Goal: Information Seeking & Learning: Learn about a topic

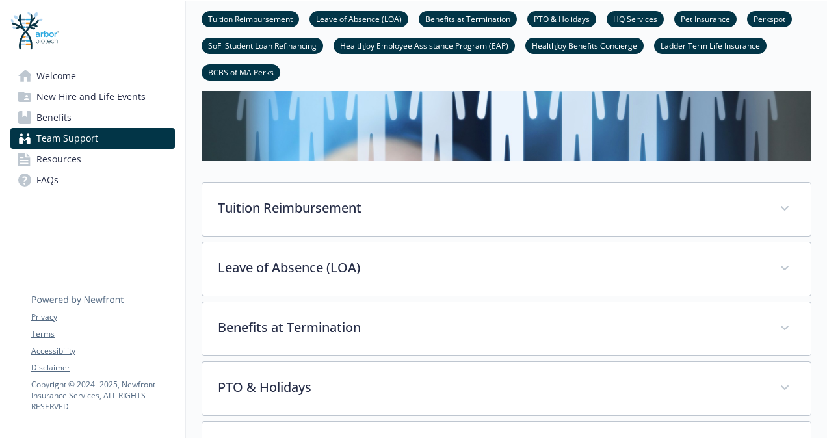
scroll to position [125, 0]
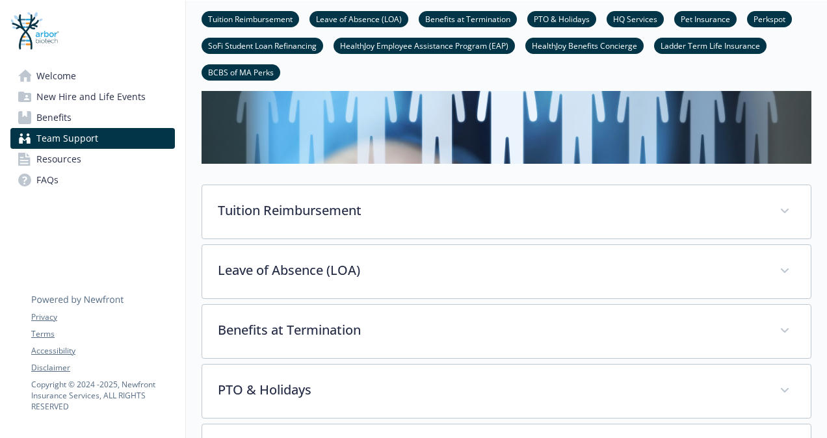
click at [57, 116] on span "Benefits" at bounding box center [53, 117] width 35 height 21
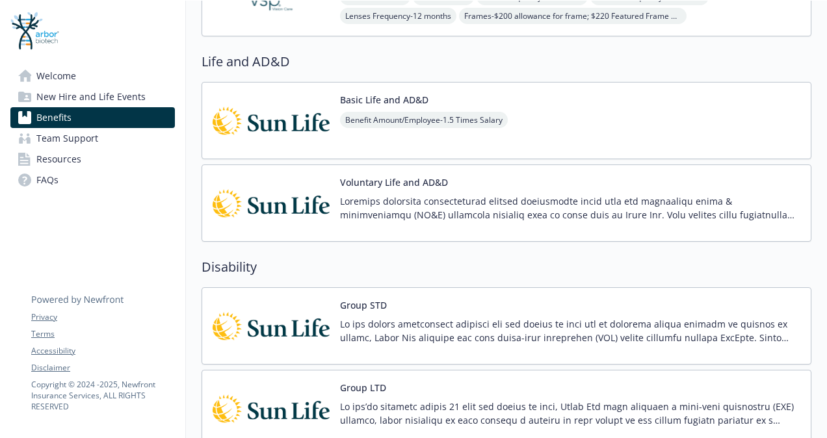
scroll to position [513, 0]
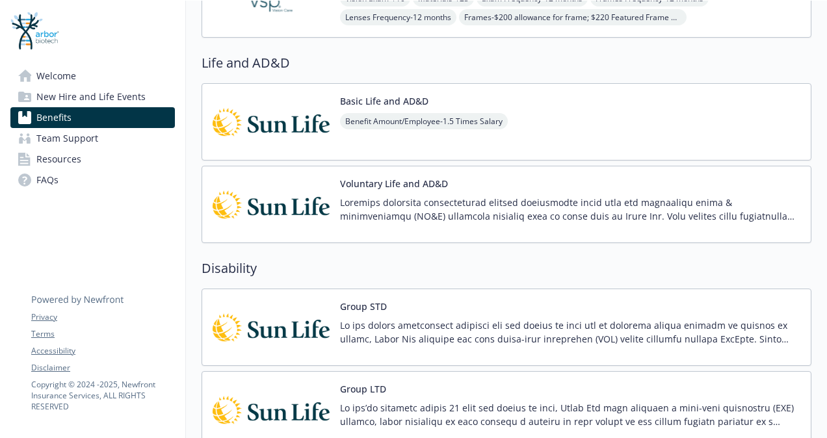
click at [397, 182] on button "Voluntary Life and AD&D" at bounding box center [394, 184] width 108 height 14
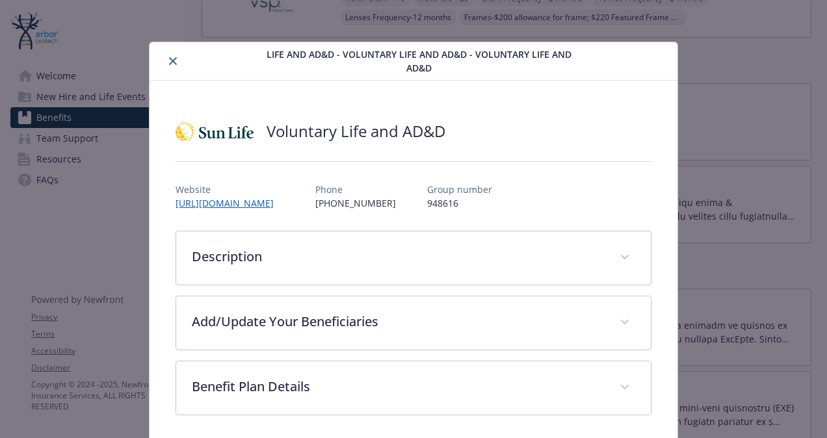
scroll to position [3, 0]
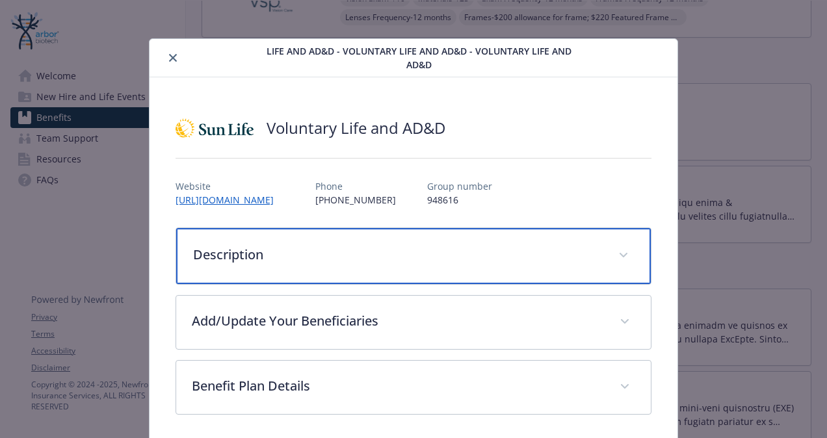
click at [620, 255] on icon "details for plan Life and AD&D - Voluntary Life and AD&D - Voluntary Life and A…" at bounding box center [624, 255] width 8 height 5
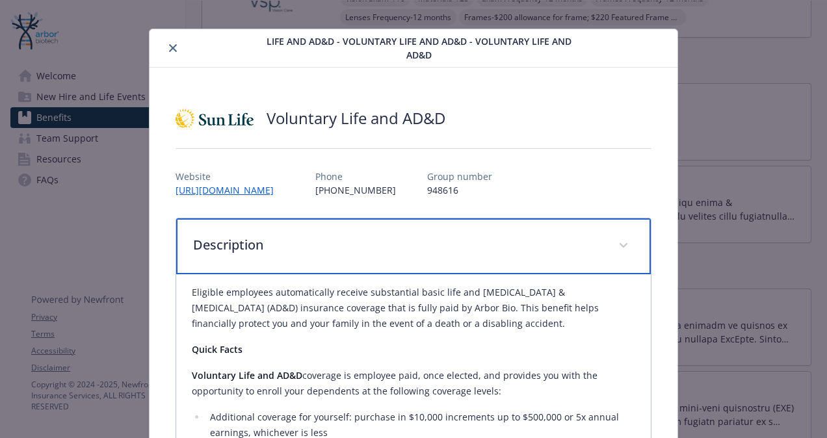
scroll to position [0, 0]
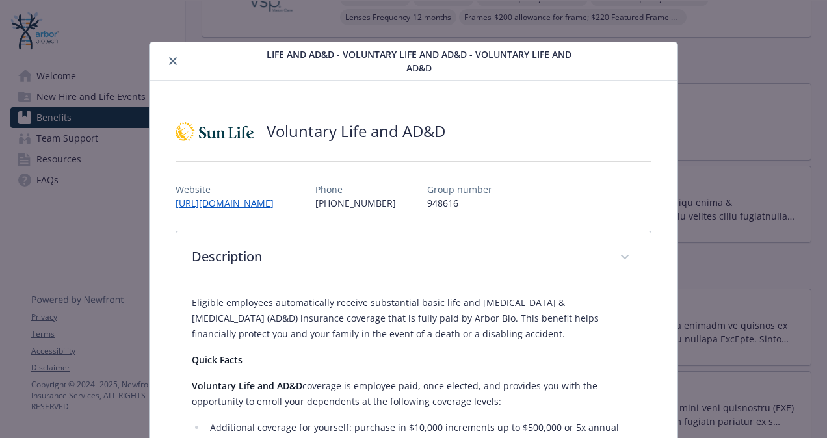
click at [169, 59] on icon "close" at bounding box center [173, 61] width 8 height 8
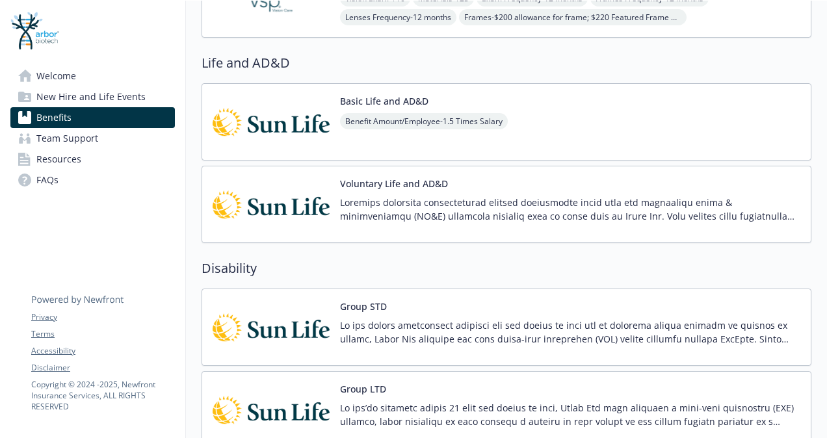
click at [425, 118] on span "Benefit Amount/Employee - 1.5 Times Salary" at bounding box center [424, 121] width 168 height 16
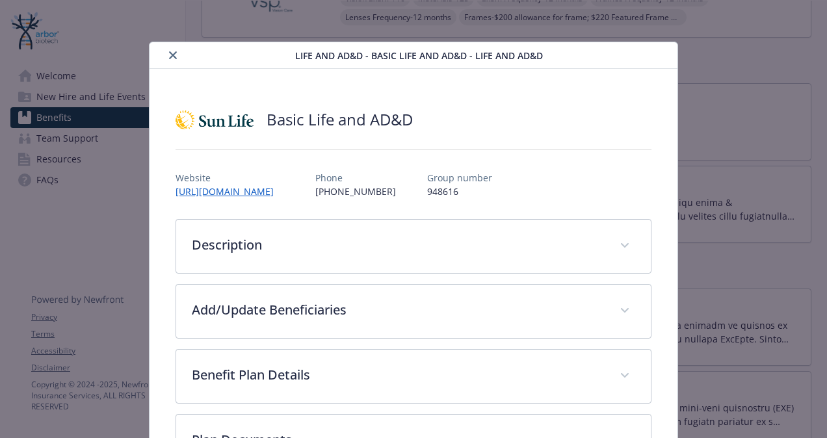
scroll to position [39, 0]
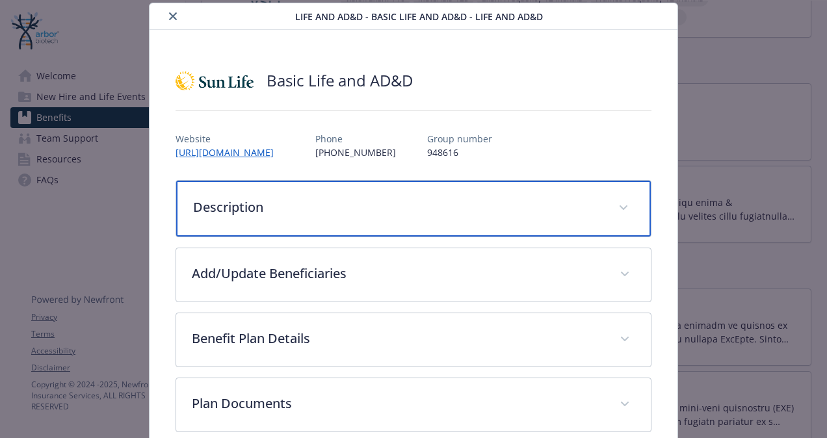
click at [623, 214] on span "details for plan Life and AD&D - Basic Life and AD&D - Life and AD&D" at bounding box center [623, 208] width 21 height 21
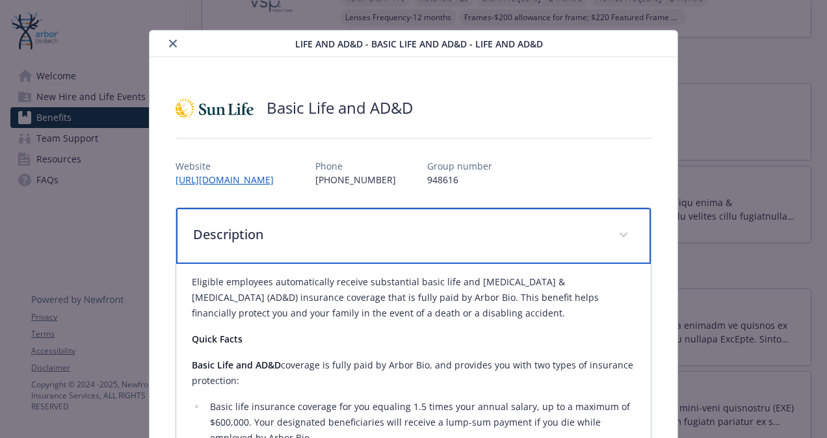
scroll to position [0, 0]
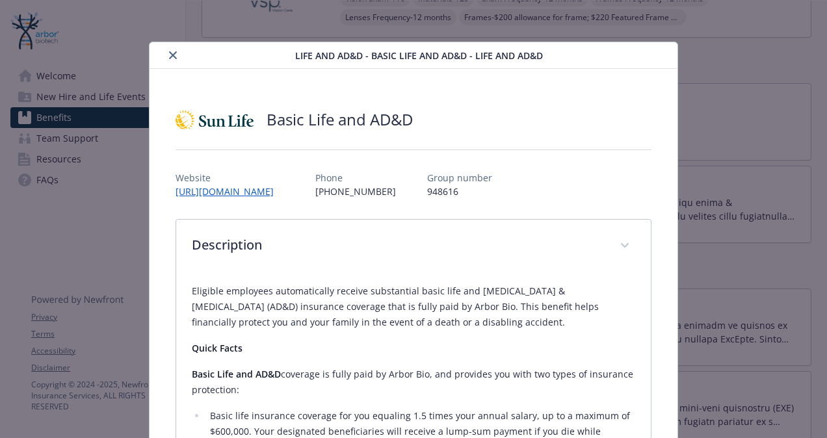
click at [181, 55] on div "details for plan Life and AD&D - Basic Life and AD&D - Life and AD&D" at bounding box center [225, 55] width 141 height 16
click at [169, 57] on icon "close" at bounding box center [173, 55] width 8 height 8
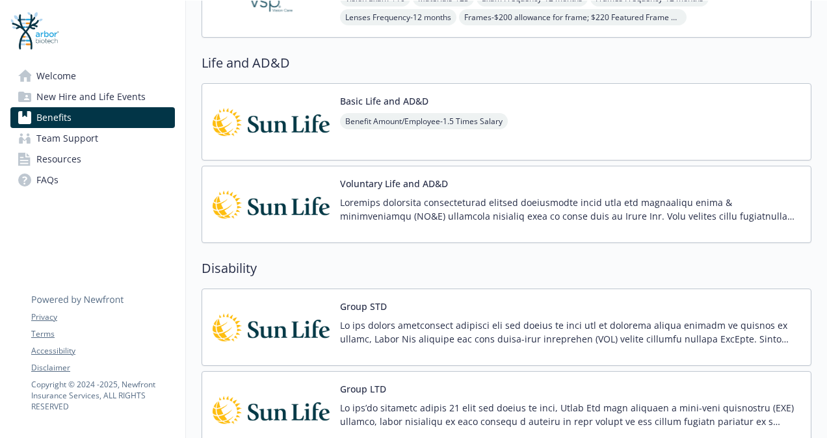
click at [496, 200] on p at bounding box center [570, 209] width 461 height 27
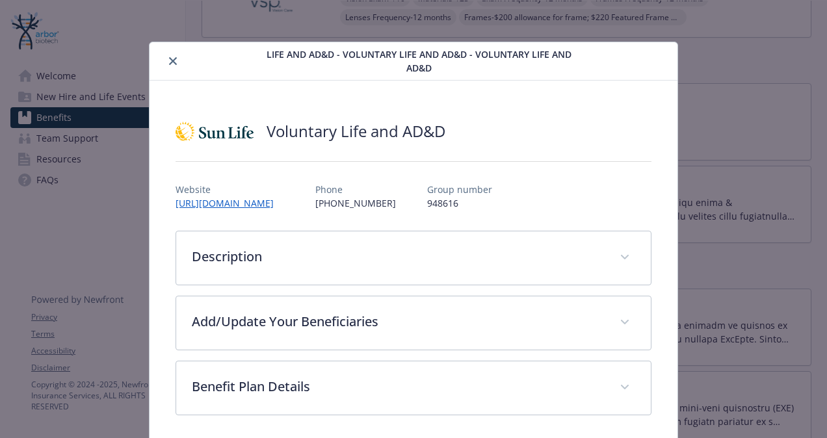
scroll to position [3, 0]
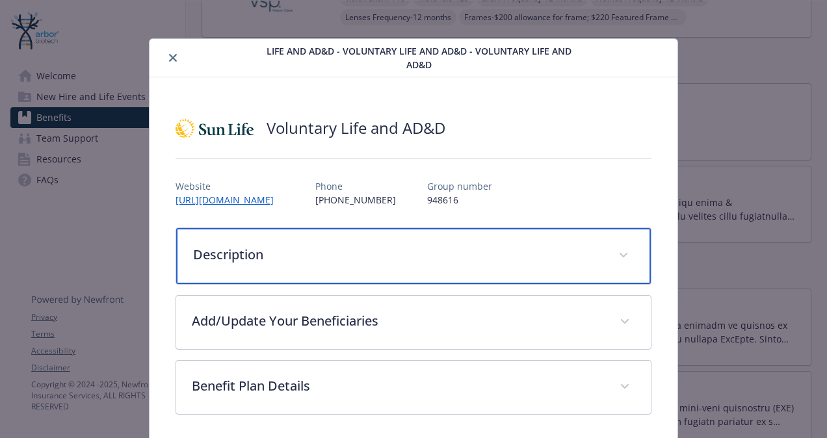
click at [241, 248] on p "Description" at bounding box center [398, 255] width 410 height 20
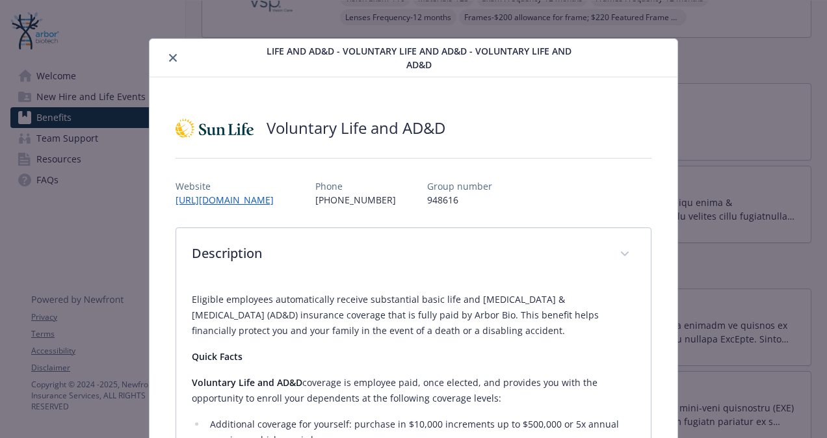
click at [173, 52] on button "close" at bounding box center [173, 58] width 16 height 16
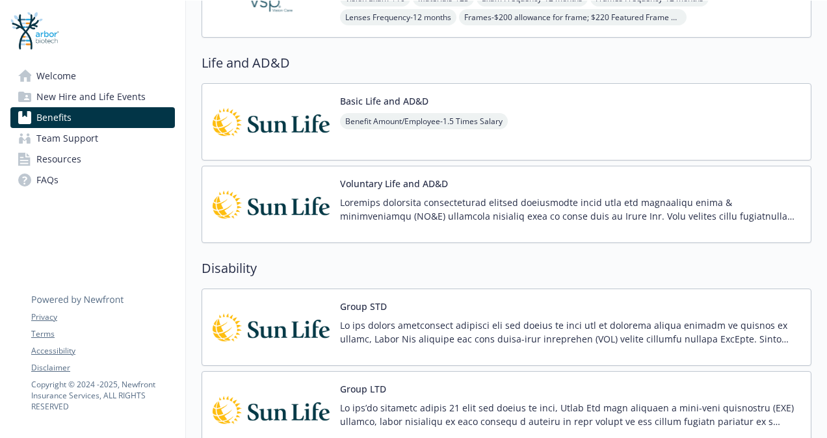
click at [508, 167] on div "Voluntary Life and AD&D" at bounding box center [507, 204] width 610 height 77
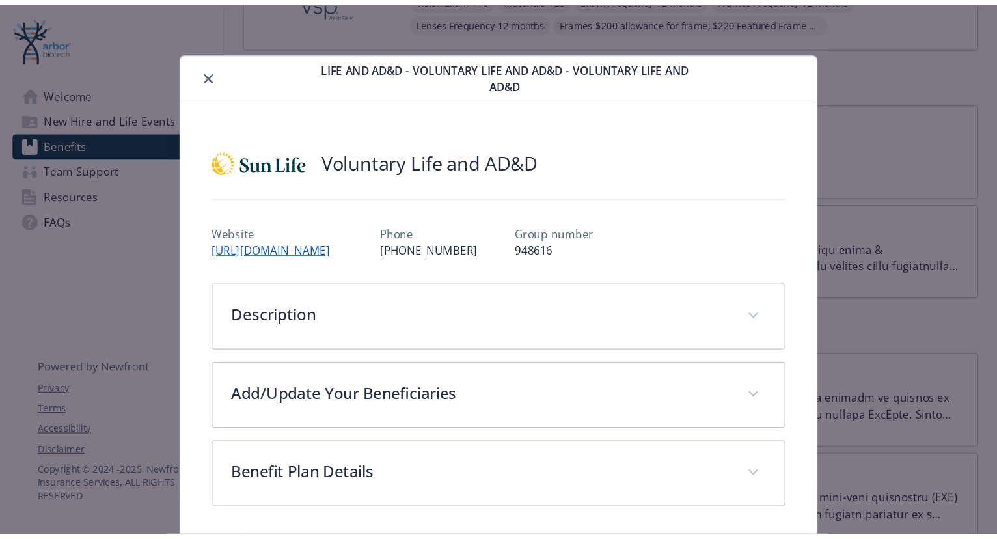
scroll to position [3, 0]
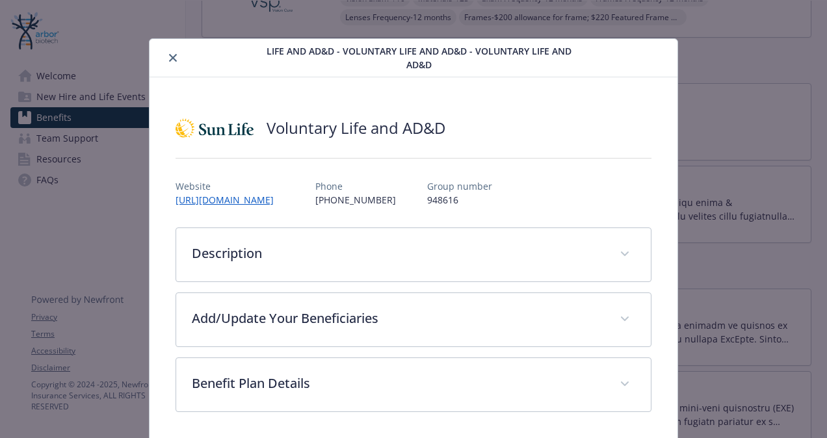
click at [170, 61] on button "close" at bounding box center [173, 58] width 16 height 16
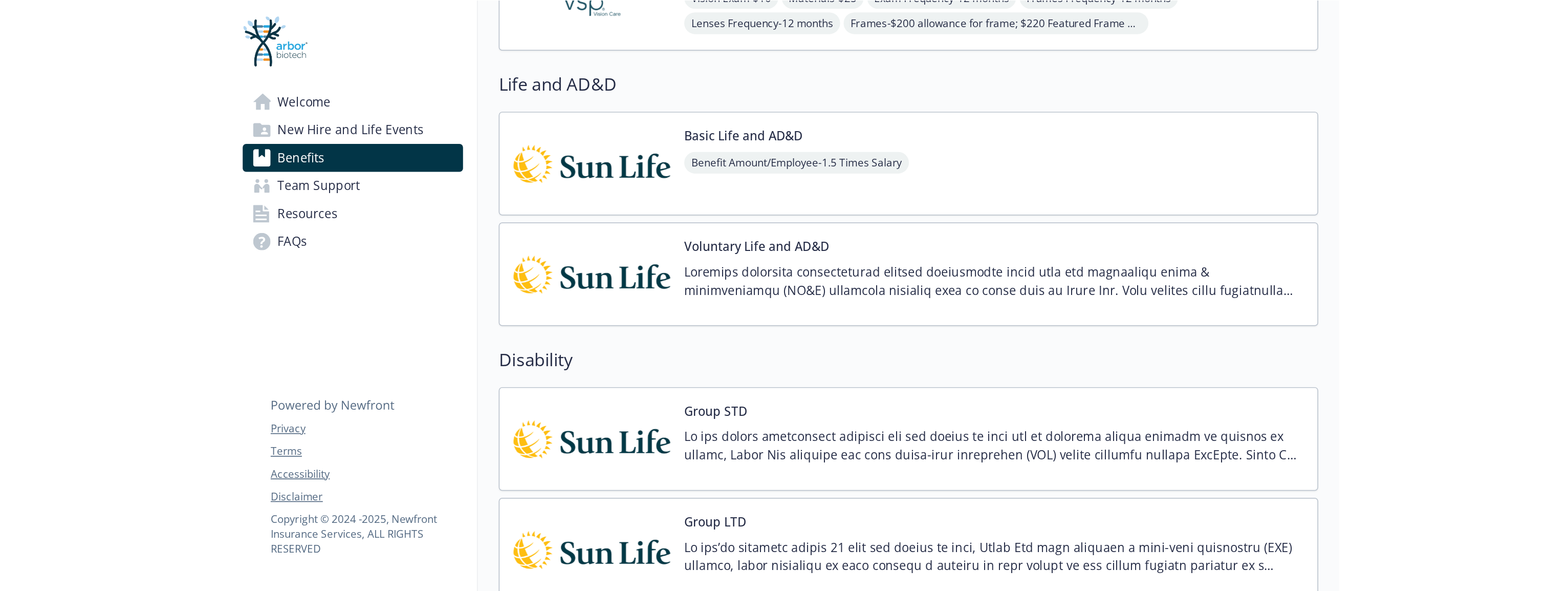
scroll to position [404, 0]
